Goal: Information Seeking & Learning: Learn about a topic

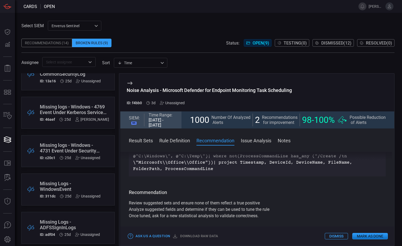
scroll to position [127, 0]
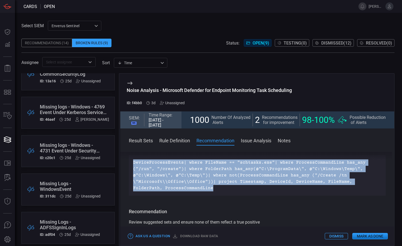
drag, startPoint x: 185, startPoint y: 189, endPoint x: 130, endPoint y: 160, distance: 62.1
click at [130, 160] on div "Result Sets The platform performed a statistical analysis on all alerts which w…" at bounding box center [257, 198] width 274 height 92
drag, startPoint x: 130, startPoint y: 160, endPoint x: 146, endPoint y: 166, distance: 17.7
copy div "Result Sets The platform performed a statistical analysis on all alerts which w…"
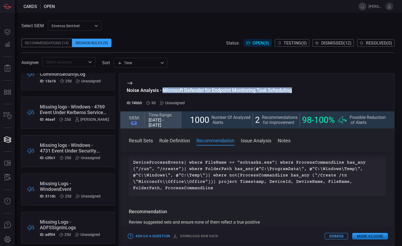
drag, startPoint x: 162, startPoint y: 90, endPoint x: 295, endPoint y: 91, distance: 132.7
click at [295, 91] on div "Noise Analysis - Microsoft Defender for Endpoint Monitoring Task Scheduling ID:…" at bounding box center [257, 93] width 274 height 38
drag, startPoint x: 295, startPoint y: 91, endPoint x: 261, endPoint y: 88, distance: 33.5
copy div "Microsoft Defender for Endpoint Monitoring Task Scheduling"
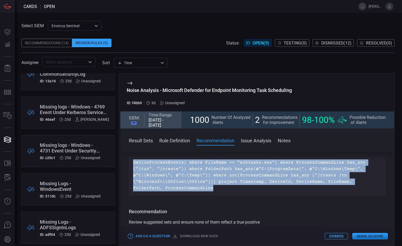
drag, startPoint x: 133, startPoint y: 162, endPoint x: 187, endPoint y: 191, distance: 61.6
click at [187, 191] on p "DeviceProcessEvents| where FileName == "schtasks.exe"| where ProcessCommandLine…" at bounding box center [257, 176] width 248 height 32
drag, startPoint x: 187, startPoint y: 191, endPoint x: 177, endPoint y: 142, distance: 49.6
click at [177, 142] on button "Rule Definition" at bounding box center [174, 140] width 31 height 6
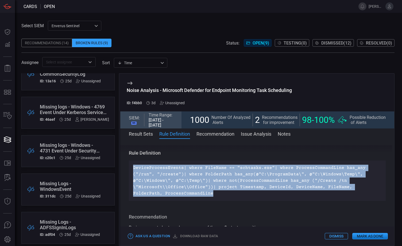
scroll to position [114, 0]
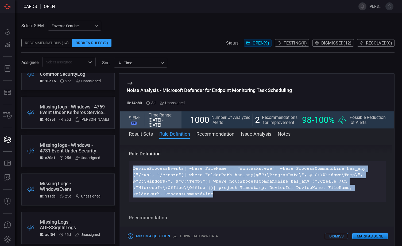
click at [144, 135] on button "Result Sets" at bounding box center [141, 134] width 24 height 6
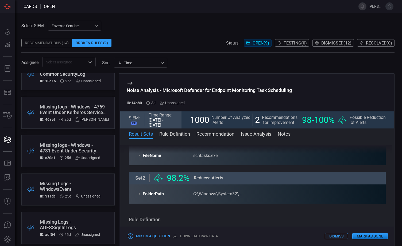
scroll to position [53, 0]
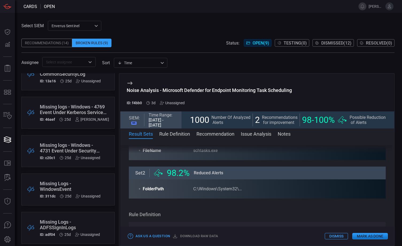
click at [256, 152] on div "Result Sets The platform performed a statistical analysis on all alerts which w…" at bounding box center [257, 192] width 274 height 92
click at [257, 135] on button "Issue Analysis" at bounding box center [256, 134] width 30 height 6
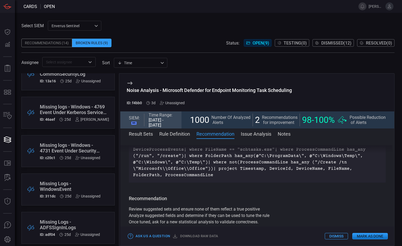
scroll to position [107, 0]
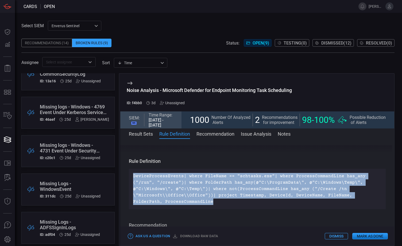
drag, startPoint x: 133, startPoint y: 175, endPoint x: 188, endPoint y: 203, distance: 62.0
click at [188, 203] on p "DeviceProcessEvents| where FileName == "schtasks.exe"| where ProcessCommandLine…" at bounding box center [257, 189] width 248 height 32
drag, startPoint x: 188, startPoint y: 203, endPoint x: 179, endPoint y: 186, distance: 19.2
copy p "DeviceProcessEvents| where FileName == "schtasks.exe"| where ProcessCommandLine…"
